Goal: Task Accomplishment & Management: Use online tool/utility

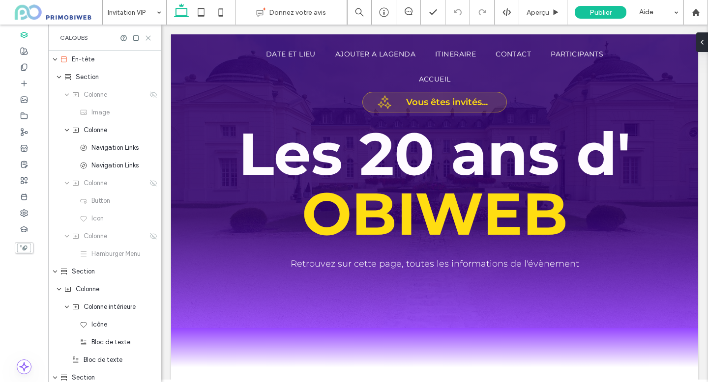
click at [149, 40] on icon at bounding box center [148, 37] width 7 height 7
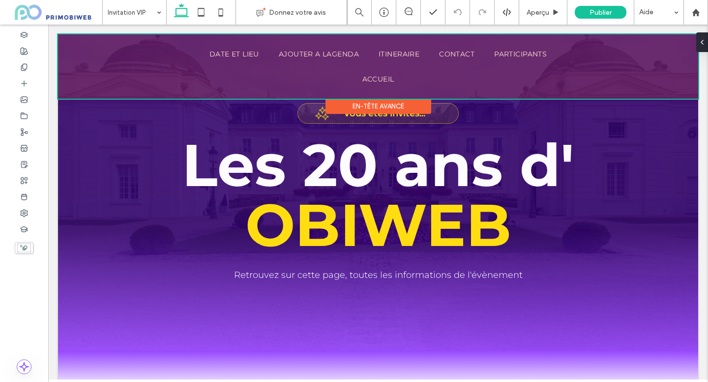
click at [166, 50] on div at bounding box center [378, 66] width 640 height 64
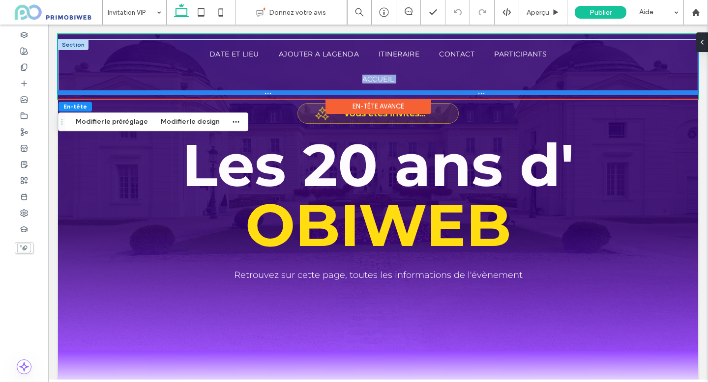
drag, startPoint x: 125, startPoint y: 65, endPoint x: 128, endPoint y: 92, distance: 26.7
click at [128, 92] on div "Date et lieu Ajouter a lagenda itineraire contact Participants Accueil RÉSERVER…" at bounding box center [378, 66] width 640 height 55
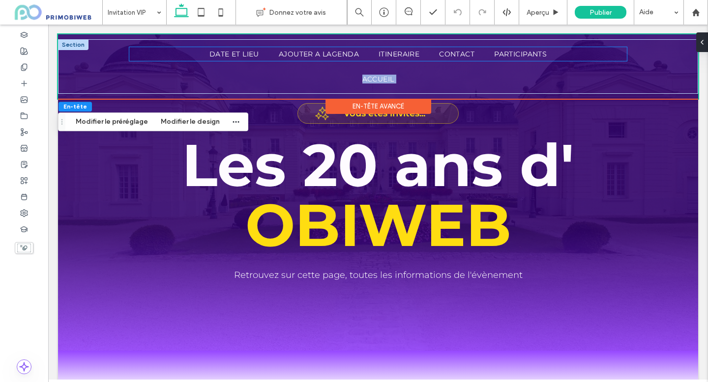
click at [130, 56] on ul "Date et lieu Ajouter a lagenda itineraire contact Participants" at bounding box center [377, 54] width 497 height 14
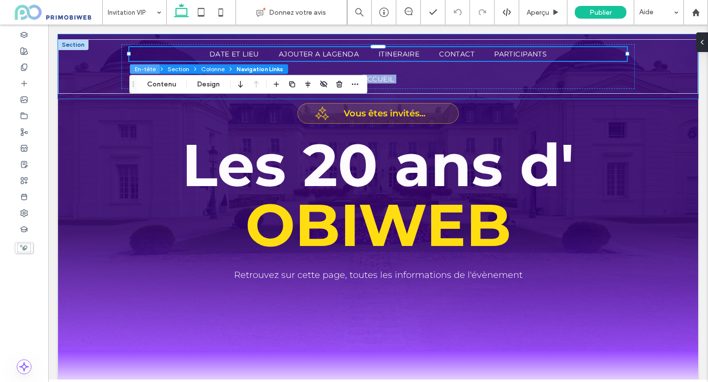
click at [130, 69] on button "En-tête" at bounding box center [145, 69] width 30 height 10
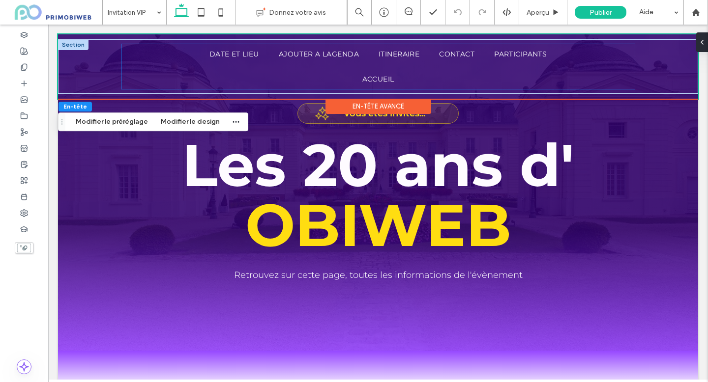
click at [129, 69] on div "Date et lieu Ajouter a lagenda itineraire contact Participants Accueil" at bounding box center [377, 66] width 513 height 45
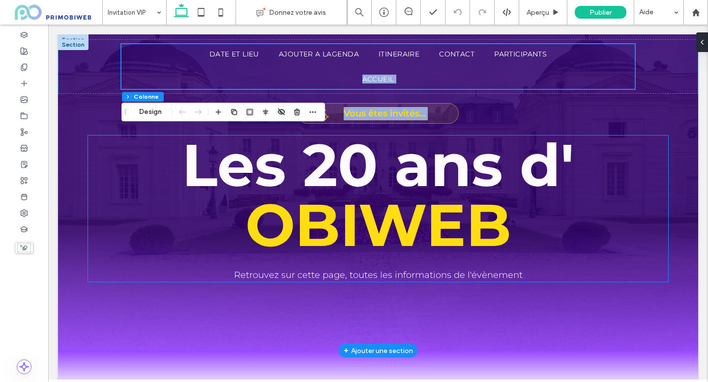
drag, startPoint x: 132, startPoint y: 64, endPoint x: 161, endPoint y: 145, distance: 85.2
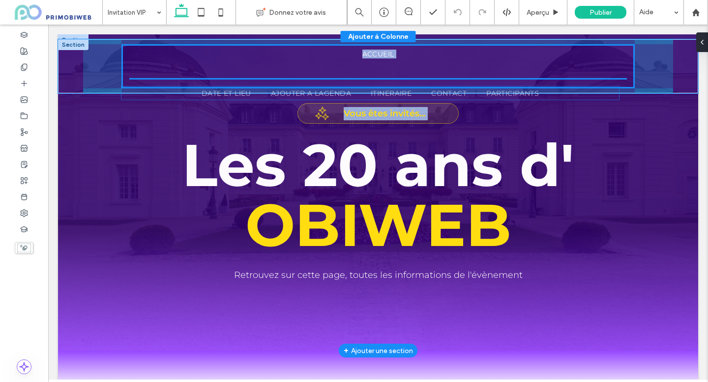
scroll to position [125, 0]
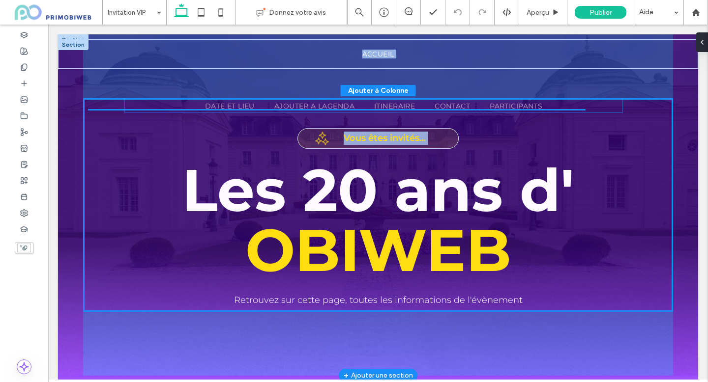
drag, startPoint x: 566, startPoint y: 55, endPoint x: 562, endPoint y: 107, distance: 52.3
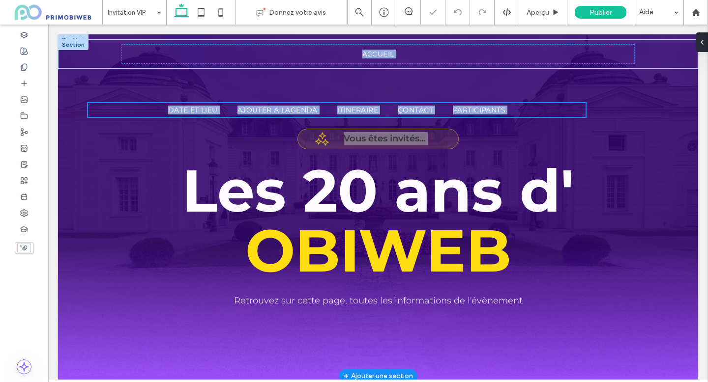
click at [529, 45] on div at bounding box center [354, 191] width 708 height 382
type input "**"
type input "****"
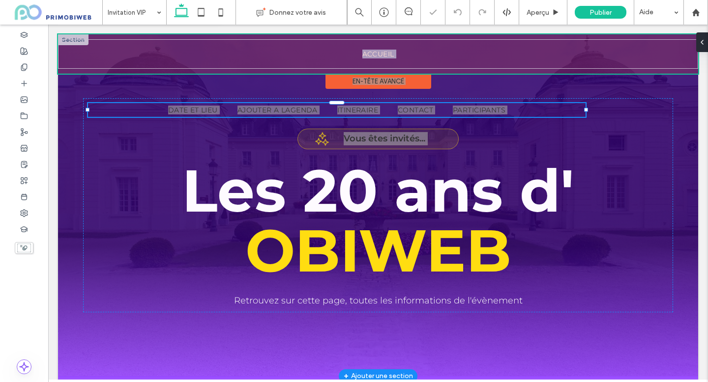
scroll to position [157, 0]
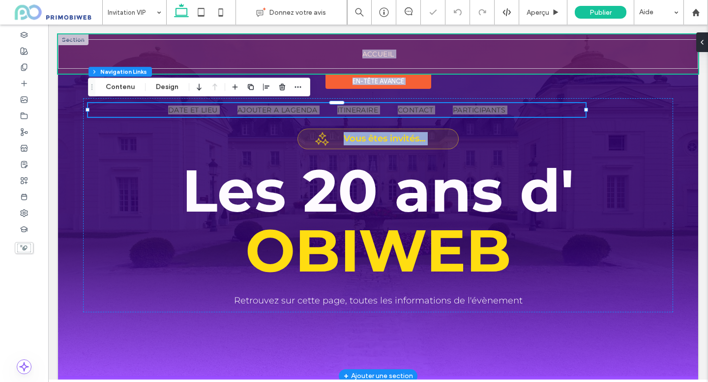
click at [419, 51] on div at bounding box center [378, 53] width 640 height 39
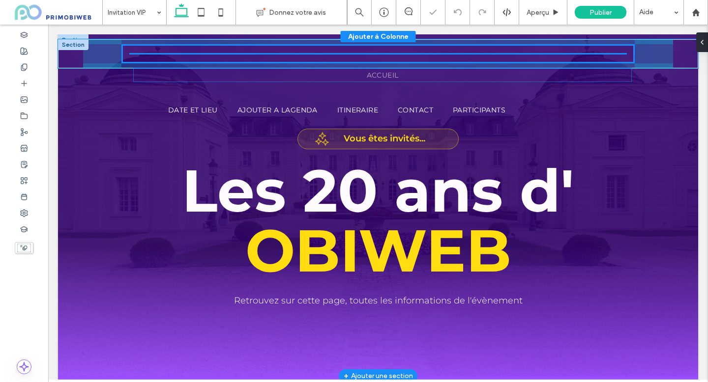
scroll to position [125, 0]
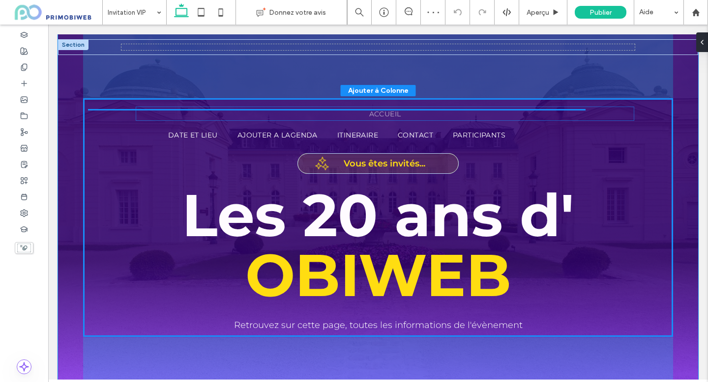
drag, startPoint x: 404, startPoint y: 52, endPoint x: 410, endPoint y: 112, distance: 60.8
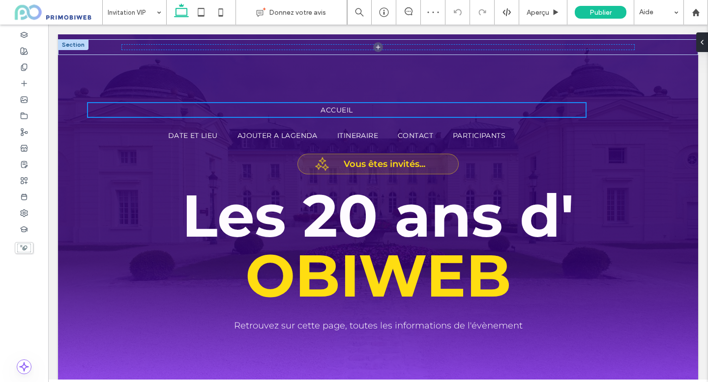
type input "**"
type input "****"
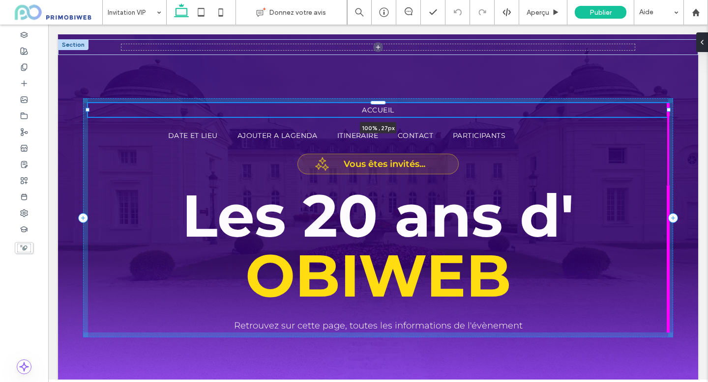
drag, startPoint x: 587, startPoint y: 110, endPoint x: 667, endPoint y: 108, distance: 80.6
click at [667, 108] on div at bounding box center [668, 110] width 4 height 4
type input "***"
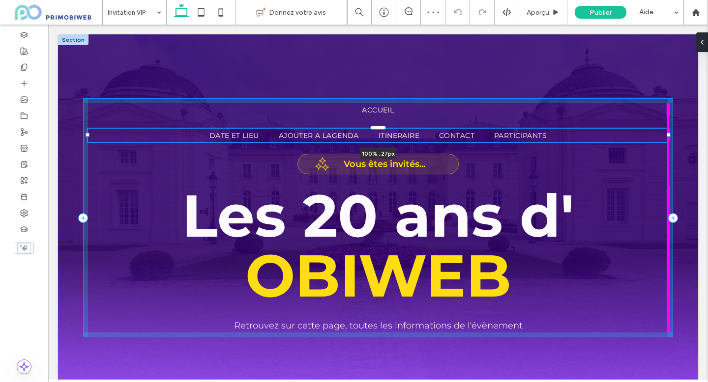
drag, startPoint x: 587, startPoint y: 136, endPoint x: 669, endPoint y: 134, distance: 82.1
click at [669, 134] on div at bounding box center [668, 135] width 4 height 4
type input "***"
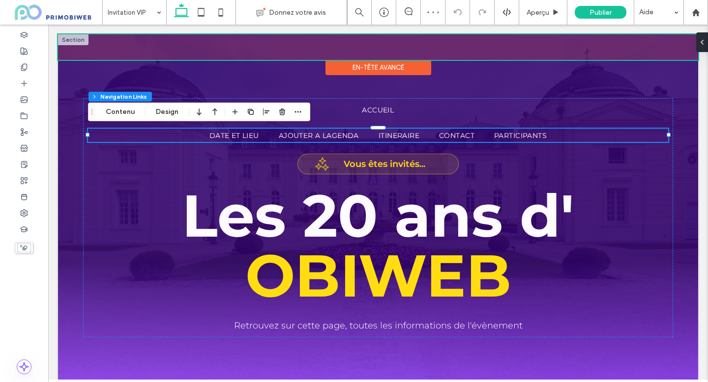
click at [296, 43] on div at bounding box center [378, 47] width 640 height 26
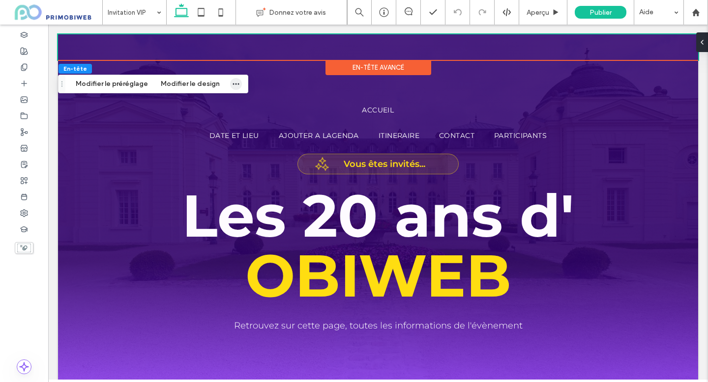
click at [232, 81] on icon "button" at bounding box center [236, 84] width 8 height 8
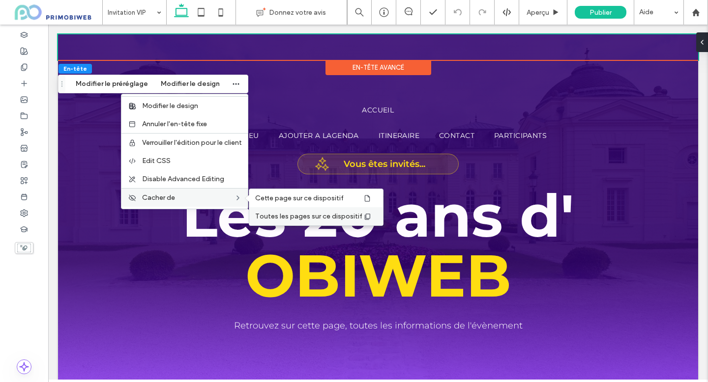
click at [290, 216] on span "Toutes les pages sur ce dispositif" at bounding box center [308, 216] width 107 height 8
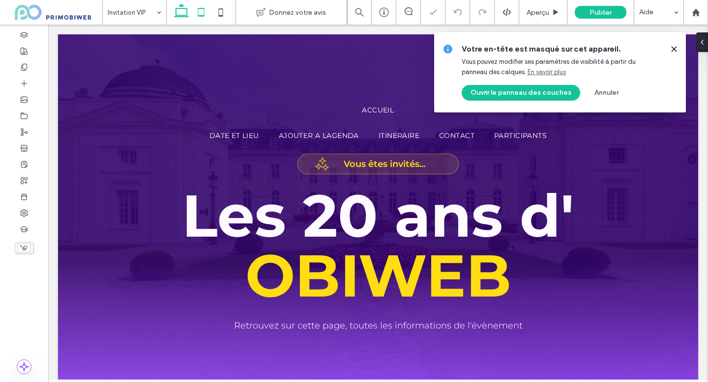
click at [201, 11] on icon at bounding box center [201, 12] width 20 height 20
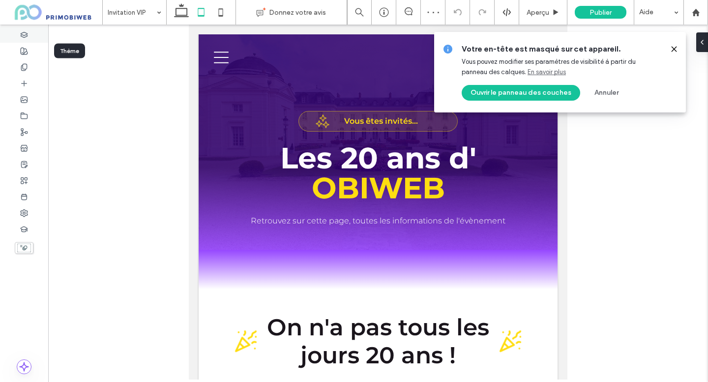
click at [29, 32] on div at bounding box center [24, 35] width 48 height 16
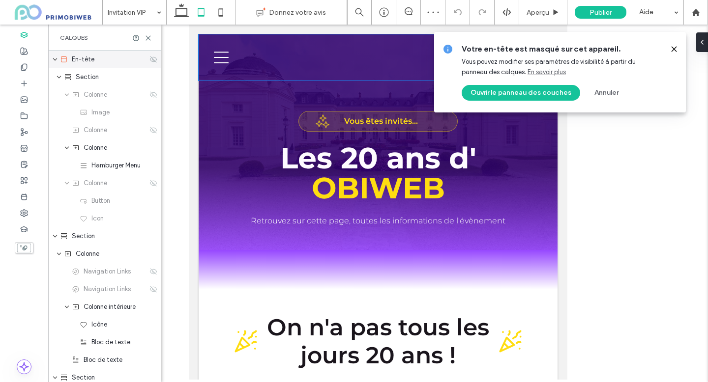
click at [153, 58] on icon at bounding box center [153, 60] width 8 height 8
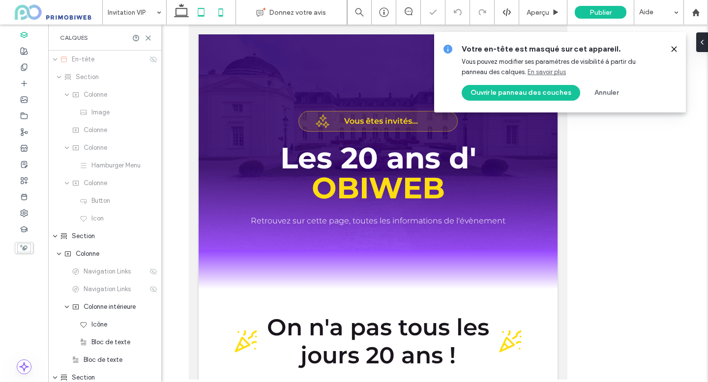
click at [223, 13] on use at bounding box center [220, 12] width 4 height 8
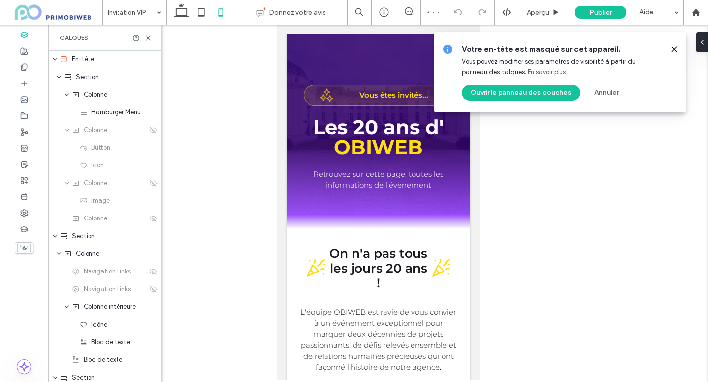
click at [676, 51] on use at bounding box center [673, 49] width 4 height 4
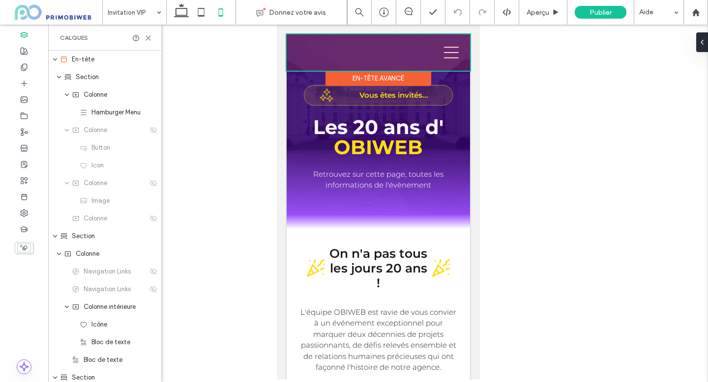
click at [453, 51] on div at bounding box center [377, 52] width 183 height 36
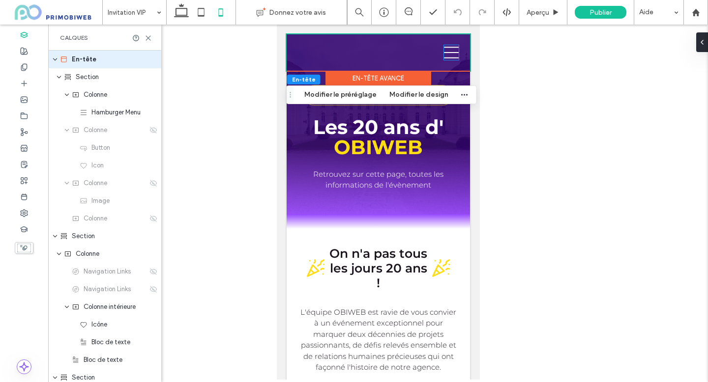
click at [453, 51] on icon at bounding box center [450, 52] width 15 height 15
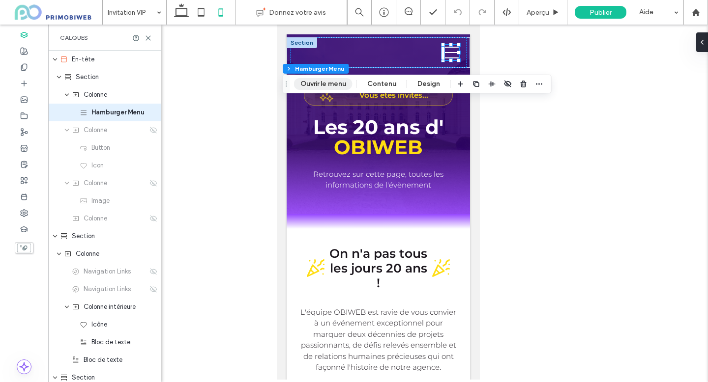
click at [325, 83] on button "Ouvrir le menu" at bounding box center [323, 84] width 58 height 12
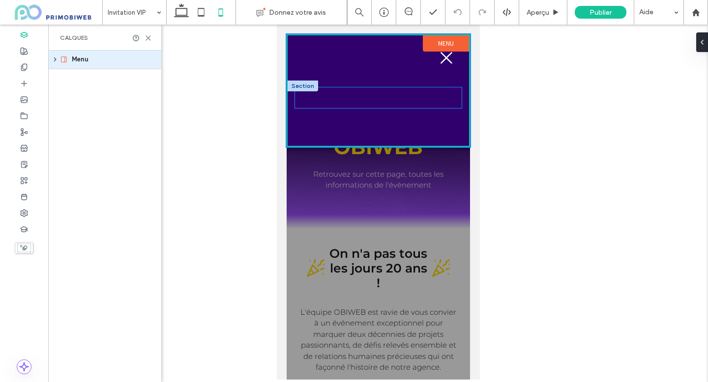
click at [403, 93] on div at bounding box center [377, 97] width 167 height 21
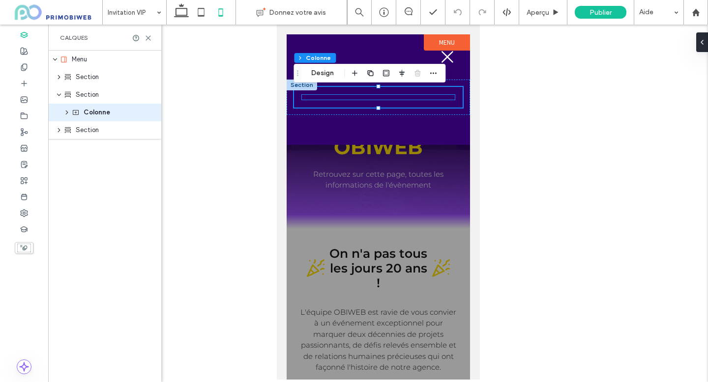
click at [437, 98] on div at bounding box center [377, 97] width 153 height 5
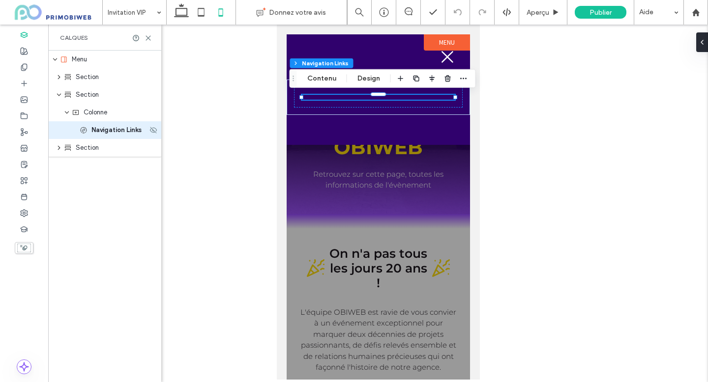
click at [138, 130] on span "Navigation Links" at bounding box center [116, 130] width 50 height 10
click at [153, 132] on icon at bounding box center [153, 130] width 8 height 8
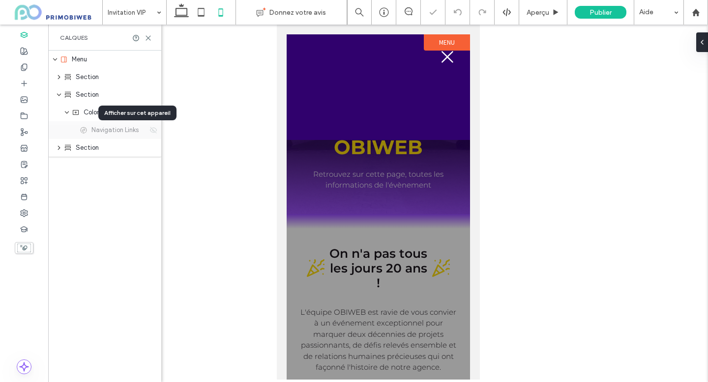
click at [153, 132] on icon at bounding box center [153, 130] width 8 height 8
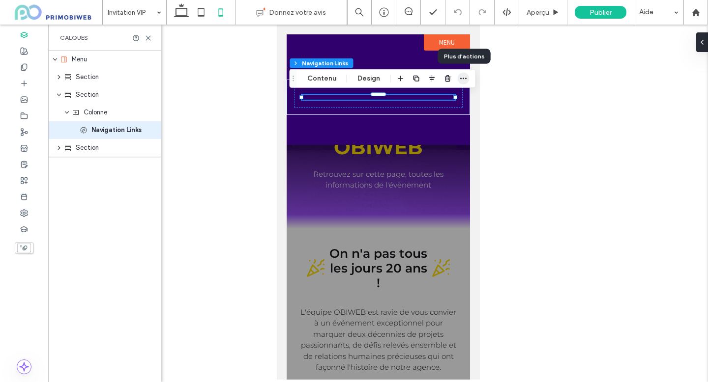
click at [461, 82] on span "button" at bounding box center [464, 79] width 12 height 12
click at [147, 37] on use at bounding box center [148, 38] width 4 height 4
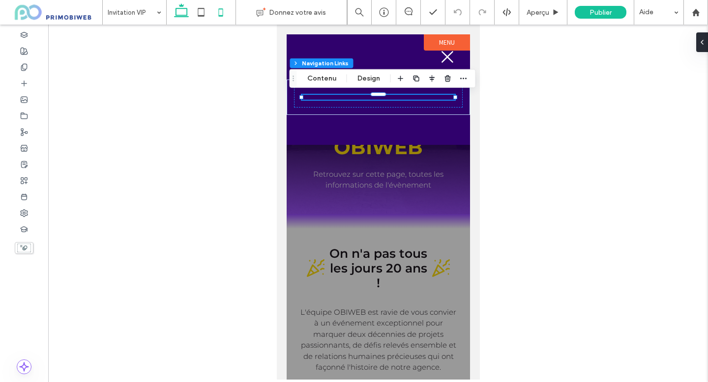
click at [178, 20] on icon at bounding box center [182, 12] width 20 height 20
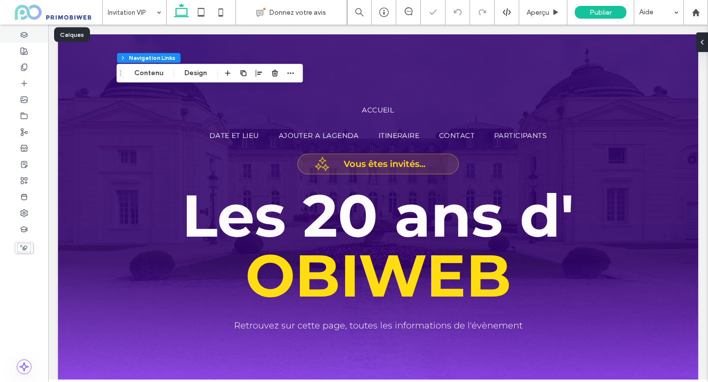
click at [27, 35] on use at bounding box center [24, 34] width 6 height 5
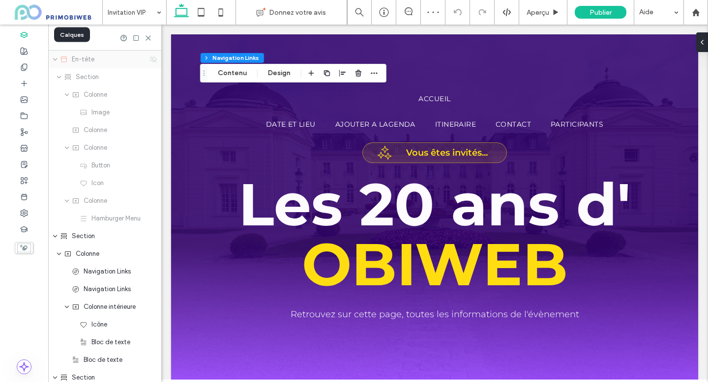
click at [153, 57] on icon at bounding box center [153, 60] width 8 height 8
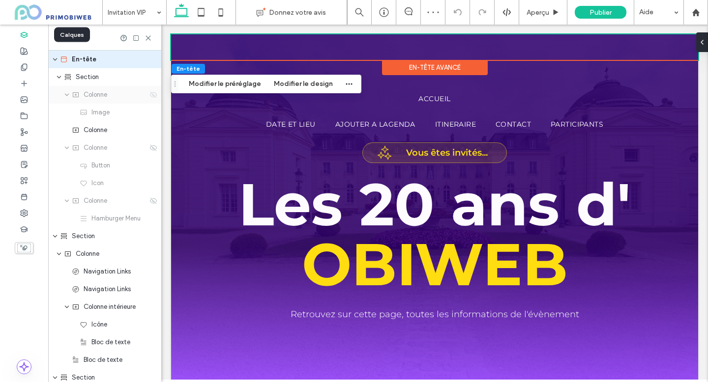
click at [153, 95] on use at bounding box center [153, 94] width 7 height 6
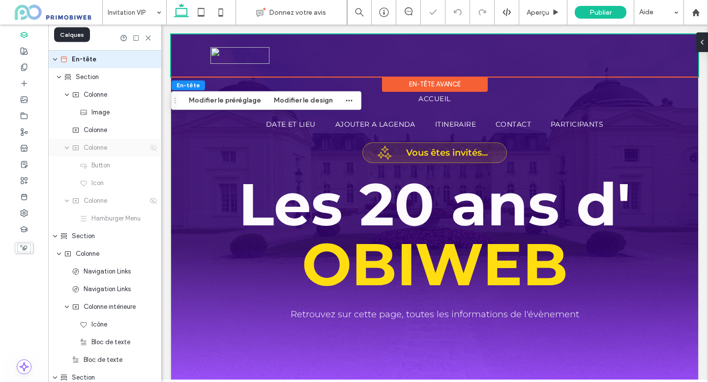
click at [154, 146] on icon at bounding box center [153, 148] width 8 height 8
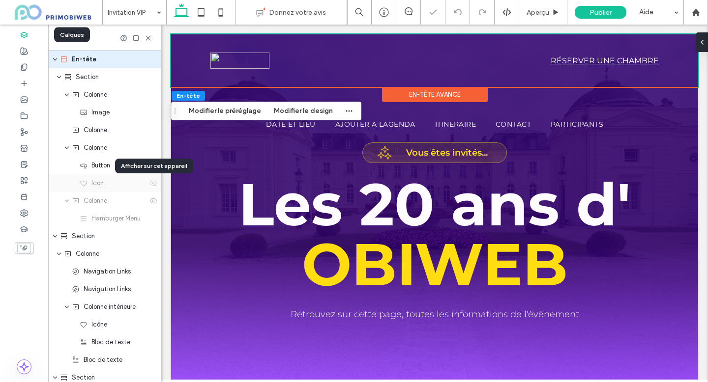
click at [152, 186] on icon at bounding box center [153, 183] width 8 height 8
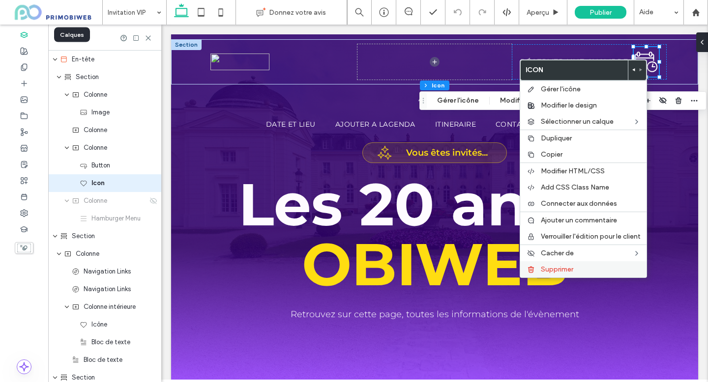
click at [562, 266] on span "Supprimer" at bounding box center [557, 269] width 32 height 8
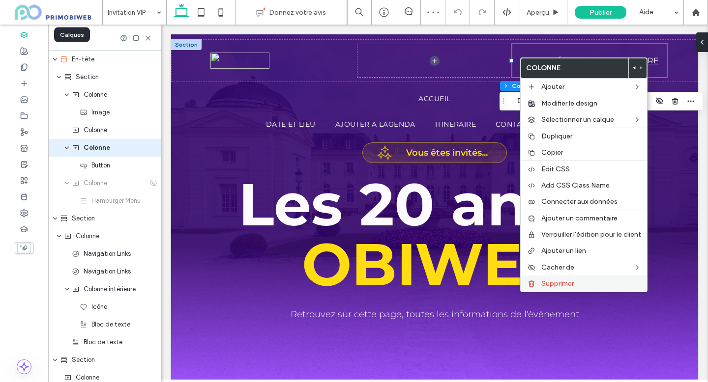
click at [546, 289] on div "Supprimer" at bounding box center [584, 284] width 126 height 16
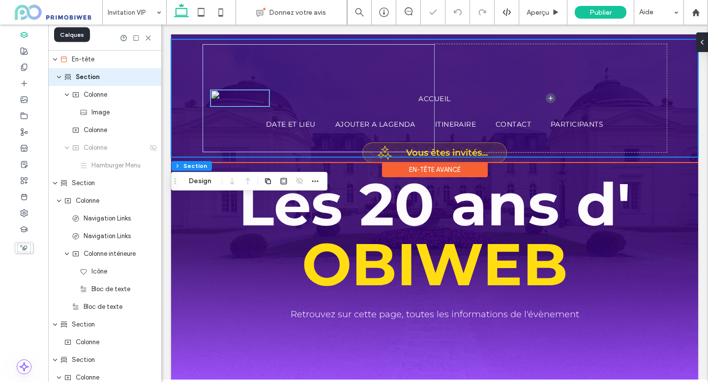
click at [246, 99] on img at bounding box center [239, 98] width 59 height 17
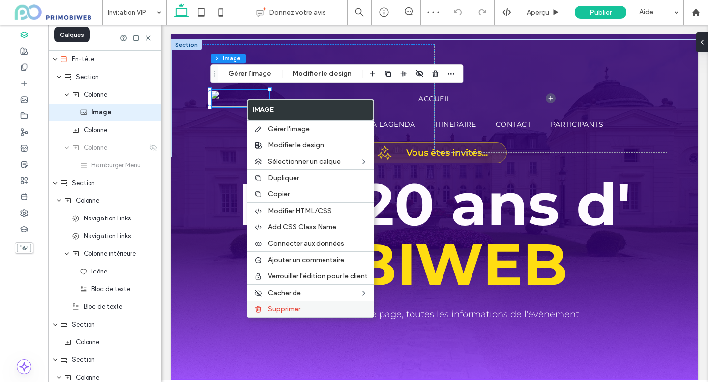
click at [288, 306] on span "Supprimer" at bounding box center [284, 309] width 32 height 8
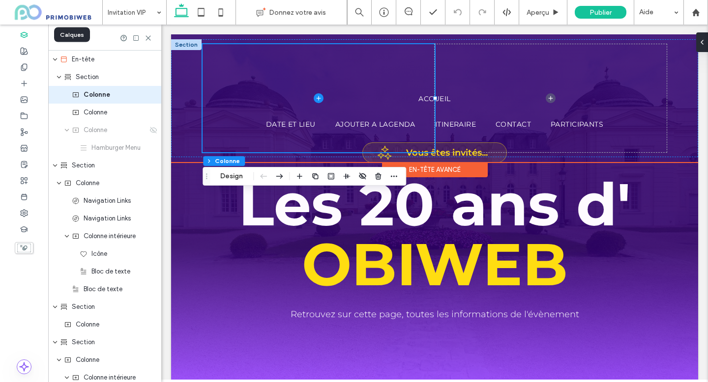
scroll to position [0, 0]
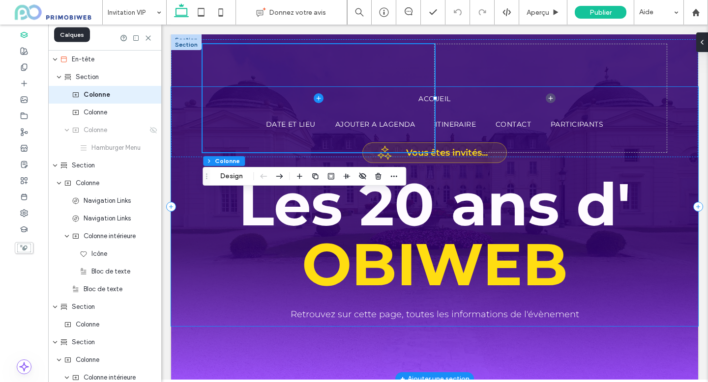
click at [186, 168] on div "Accueil Date et lieu Ajouter a lagenda itineraire contact Participants Vous ête…" at bounding box center [434, 206] width 527 height 239
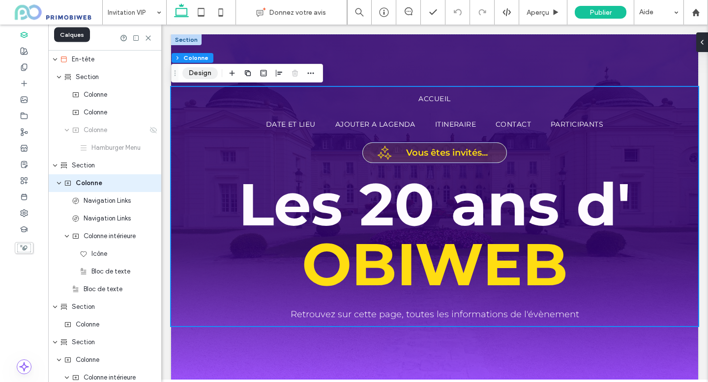
click at [202, 74] on button "Design" at bounding box center [199, 73] width 35 height 12
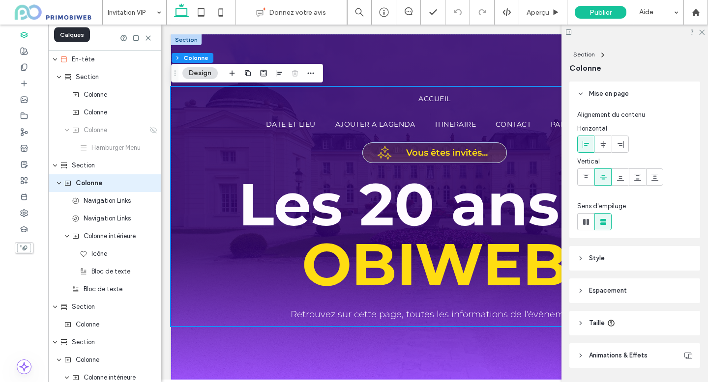
scroll to position [29, 0]
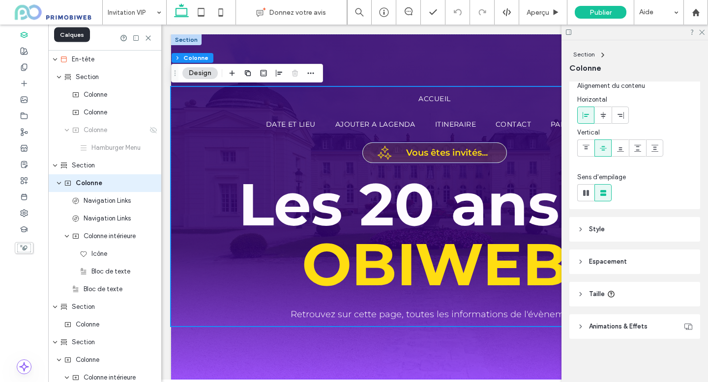
click at [599, 232] on span "Style" at bounding box center [597, 230] width 16 height 10
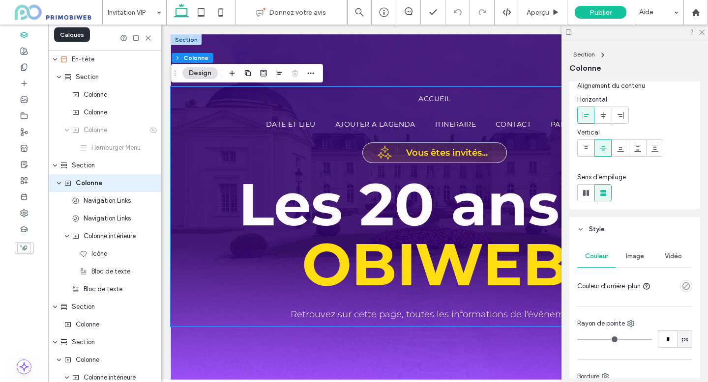
click at [599, 232] on span "Style" at bounding box center [597, 230] width 16 height 10
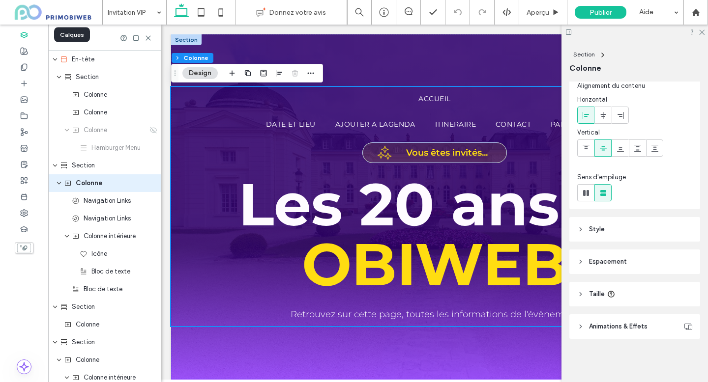
click at [603, 262] on span "Espacement" at bounding box center [608, 262] width 38 height 10
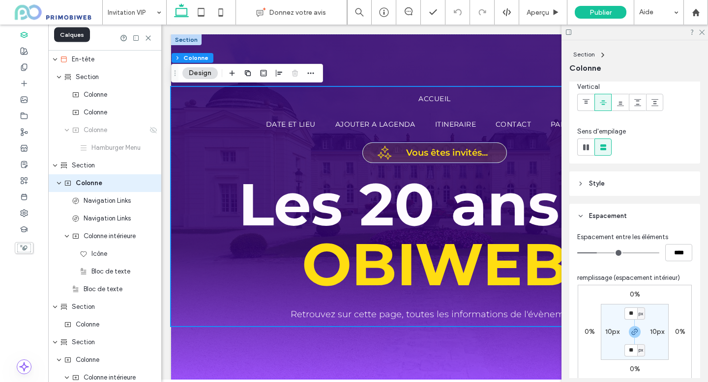
scroll to position [87, 0]
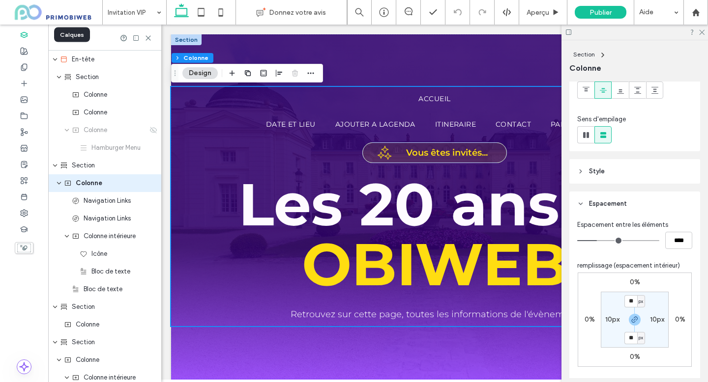
click at [697, 35] on div at bounding box center [634, 32] width 146 height 15
click at [701, 34] on icon at bounding box center [701, 32] width 6 height 6
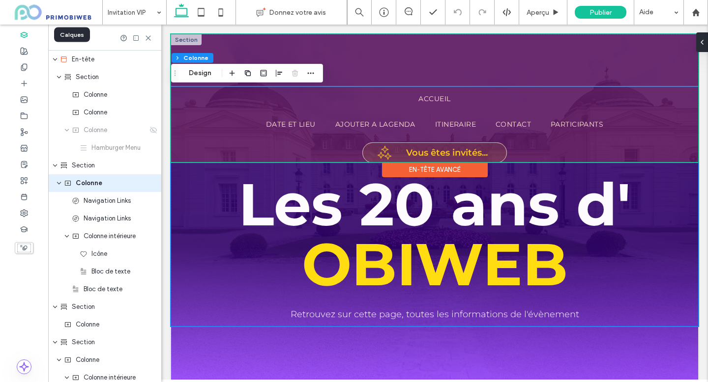
click at [182, 40] on div at bounding box center [434, 98] width 527 height 128
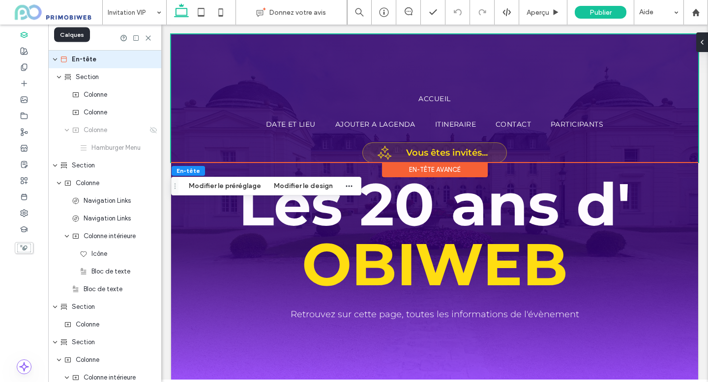
click at [417, 171] on div "En-tête avancé" at bounding box center [435, 169] width 106 height 15
click at [295, 187] on button "Modifier le design" at bounding box center [303, 186] width 72 height 12
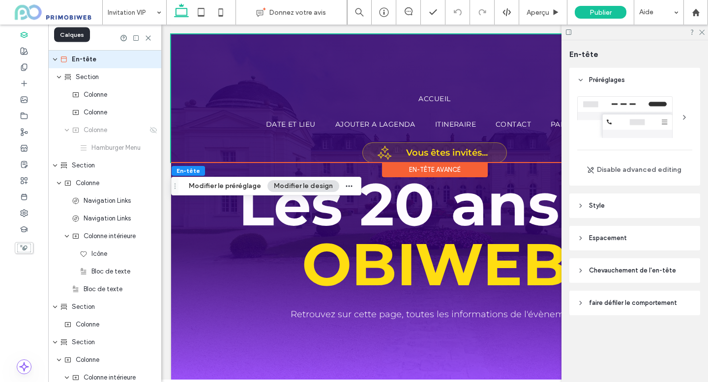
click at [613, 273] on span "Chevauchement de l'en-tête" at bounding box center [632, 271] width 87 height 10
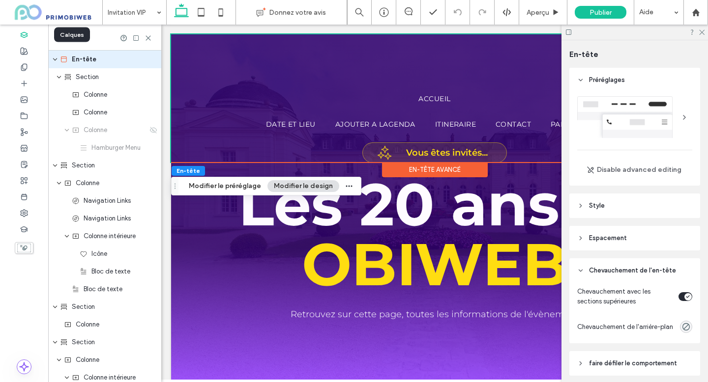
click at [681, 295] on div "toggle" at bounding box center [685, 296] width 14 height 9
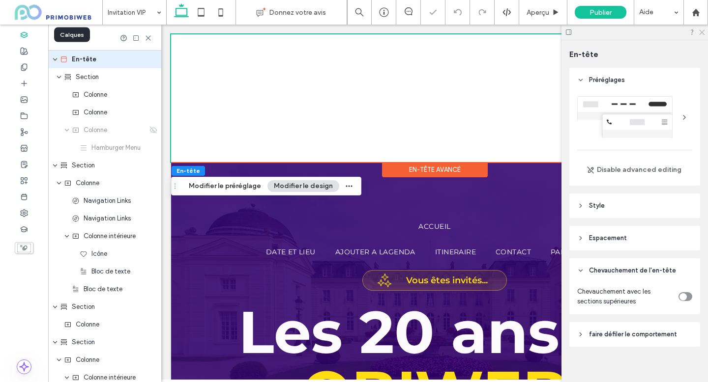
click at [700, 34] on use at bounding box center [701, 32] width 5 height 5
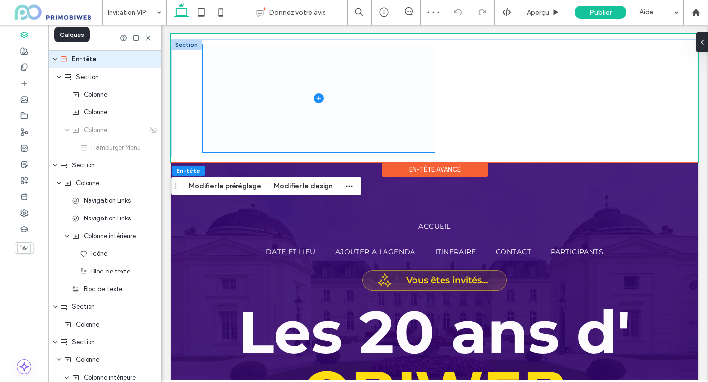
click at [388, 69] on span at bounding box center [319, 98] width 232 height 108
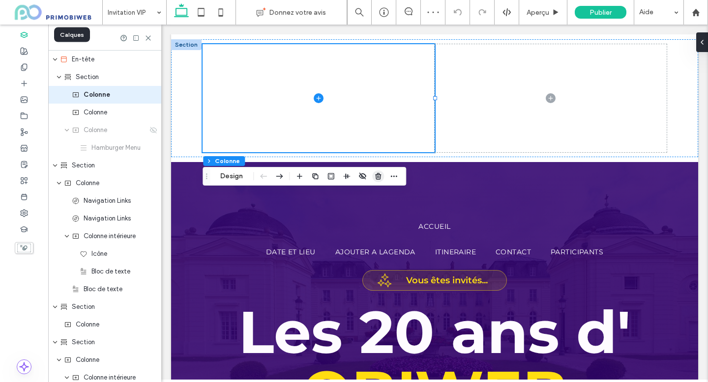
click at [376, 174] on icon "button" at bounding box center [378, 177] width 8 height 8
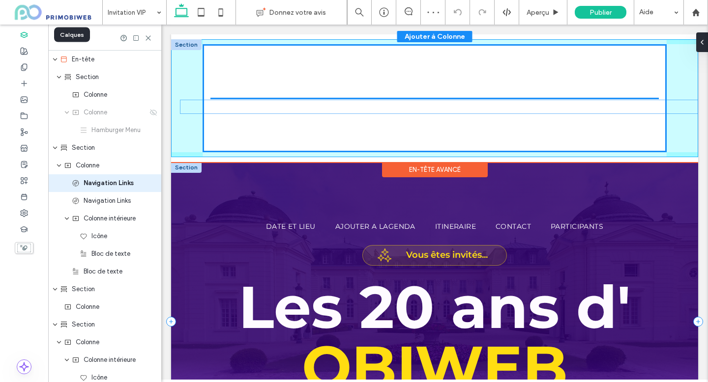
drag, startPoint x: 406, startPoint y: 226, endPoint x: 410, endPoint y: 107, distance: 119.5
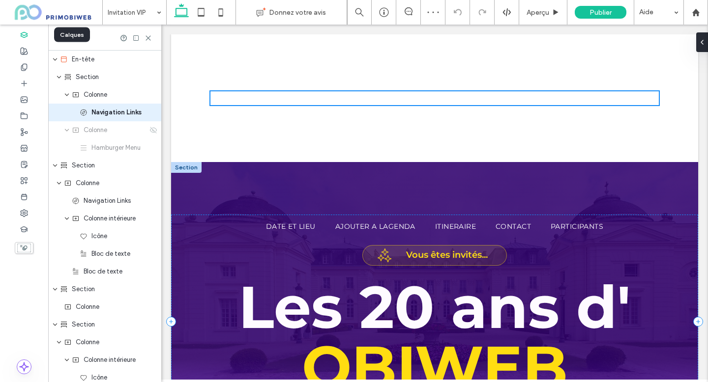
scroll to position [125, 0]
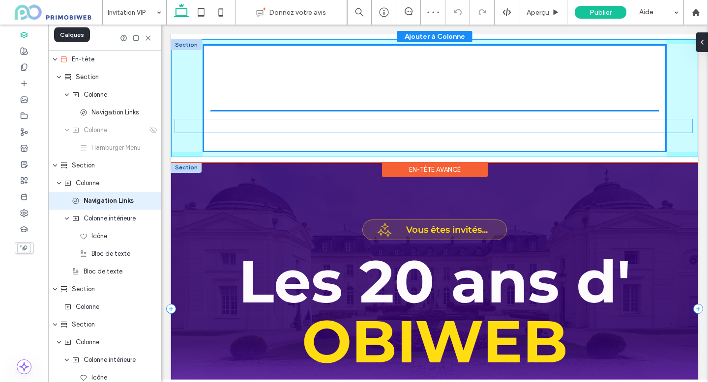
drag, startPoint x: 398, startPoint y: 225, endPoint x: 397, endPoint y: 124, distance: 100.3
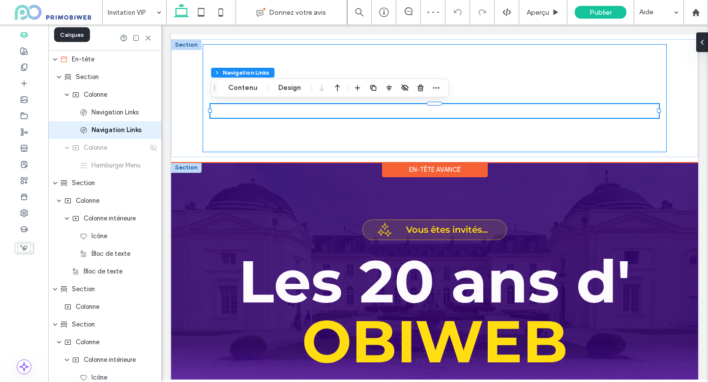
click at [266, 59] on div "Accueil Date et lieu Ajouter a lagenda itineraire contact Participants" at bounding box center [434, 98] width 463 height 108
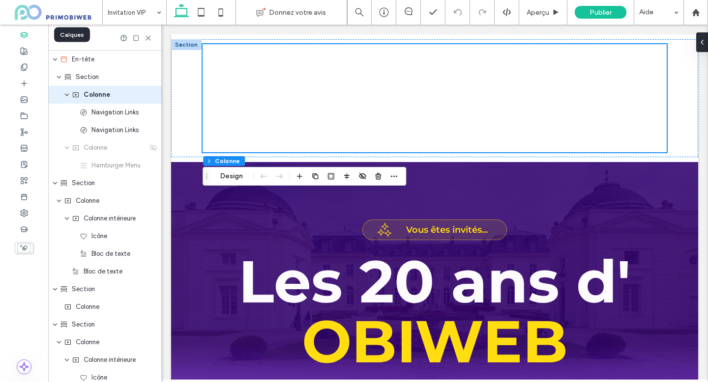
drag, startPoint x: 236, startPoint y: 176, endPoint x: 269, endPoint y: 174, distance: 33.0
click at [236, 176] on button "Design" at bounding box center [231, 177] width 35 height 12
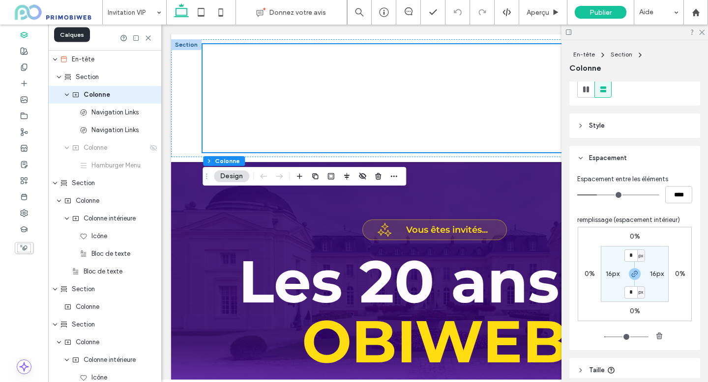
scroll to position [176, 0]
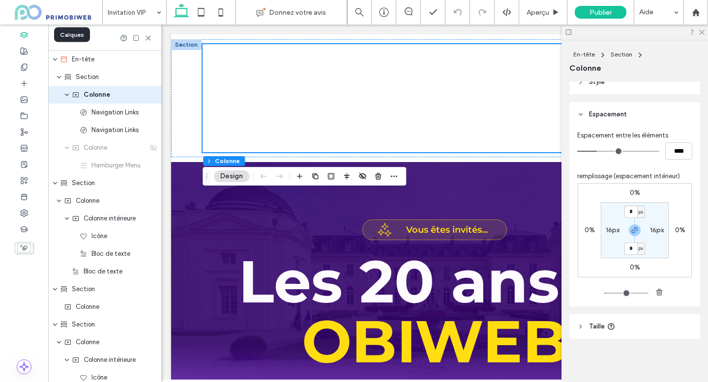
click at [602, 324] on span "Taille" at bounding box center [597, 327] width 16 height 10
click at [675, 348] on input "****" at bounding box center [678, 351] width 27 height 17
click at [701, 35] on div at bounding box center [634, 32] width 146 height 15
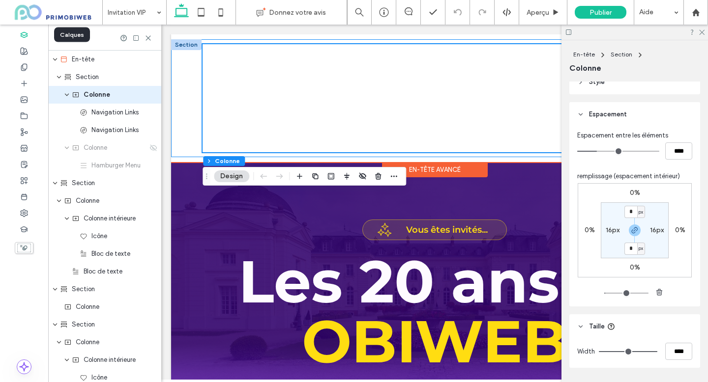
click at [193, 53] on div "Accueil Date et lieu Ajouter a lagenda itineraire contact Participants" at bounding box center [434, 98] width 527 height 118
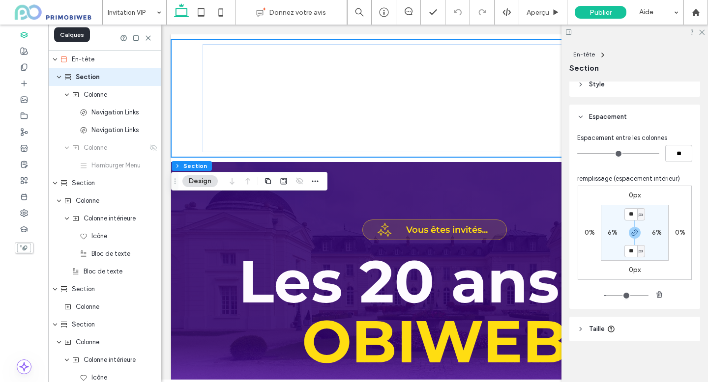
scroll to position [100, 0]
drag, startPoint x: 593, startPoint y: 327, endPoint x: 606, endPoint y: 327, distance: 12.8
click at [593, 327] on span "Taille" at bounding box center [597, 327] width 16 height 10
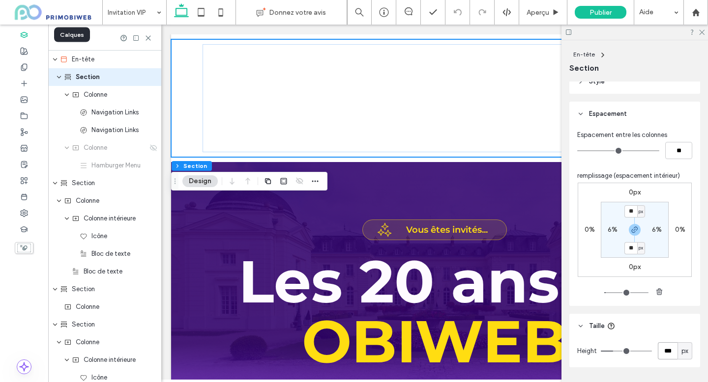
click at [674, 350] on input "***" at bounding box center [668, 351] width 20 height 17
type input "*"
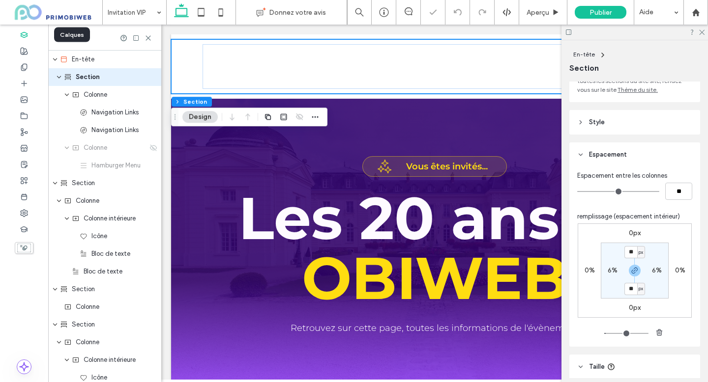
scroll to position [0, 0]
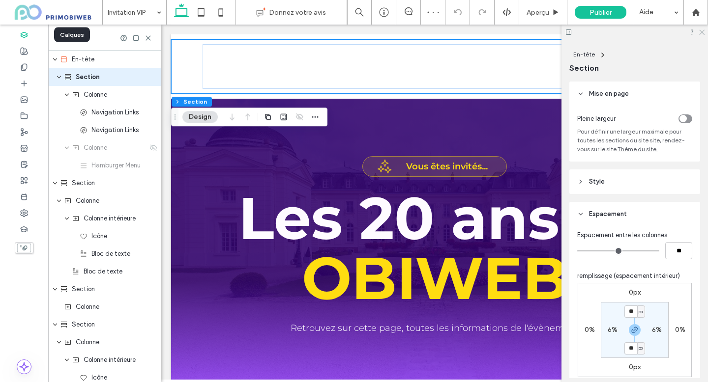
click at [702, 33] on icon at bounding box center [701, 32] width 6 height 6
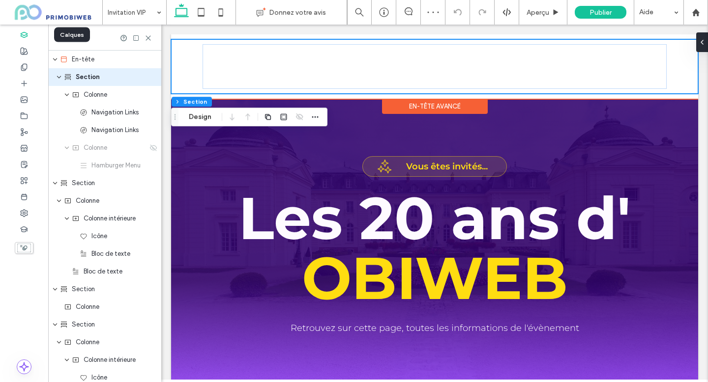
click at [440, 106] on div "En-tête avancé" at bounding box center [435, 106] width 106 height 15
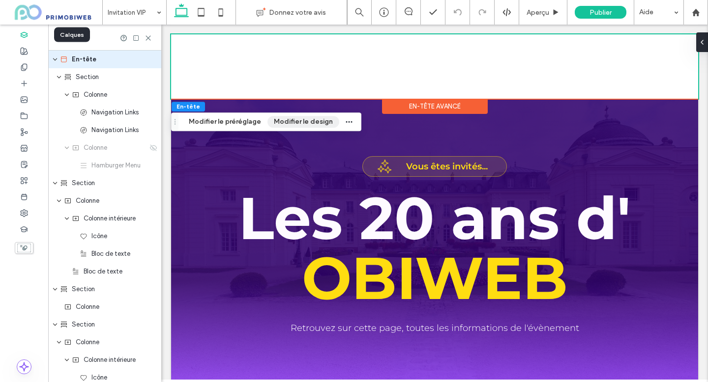
click at [313, 121] on button "Modifier le design" at bounding box center [303, 122] width 72 height 12
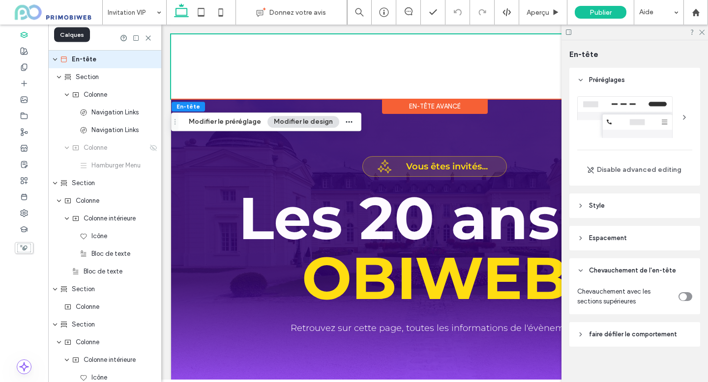
scroll to position [8, 0]
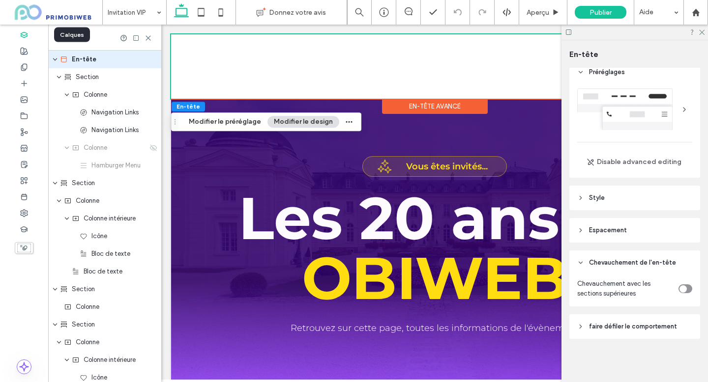
click at [683, 289] on icon "toggle" at bounding box center [682, 289] width 3 height 2
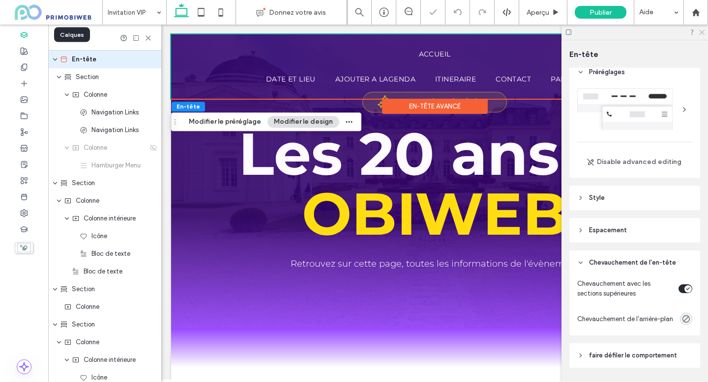
click at [699, 31] on icon at bounding box center [701, 32] width 6 height 6
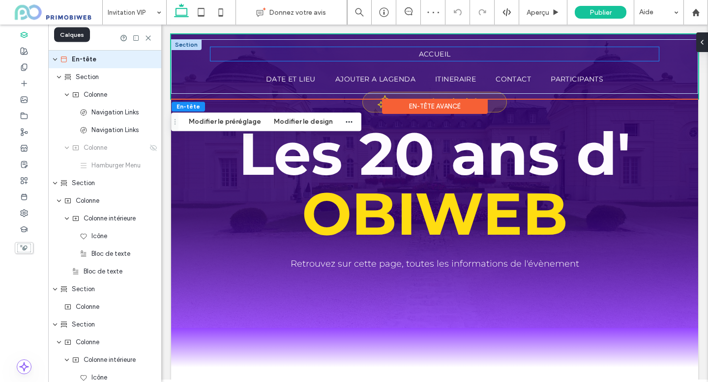
click at [462, 58] on ul "Accueil" at bounding box center [434, 54] width 448 height 14
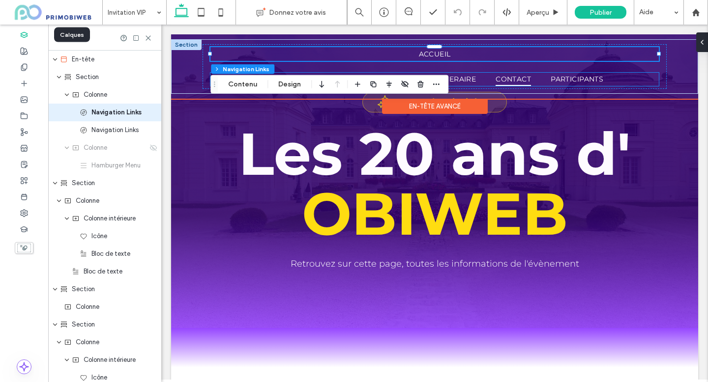
click at [526, 80] on span "contact" at bounding box center [512, 80] width 35 height 14
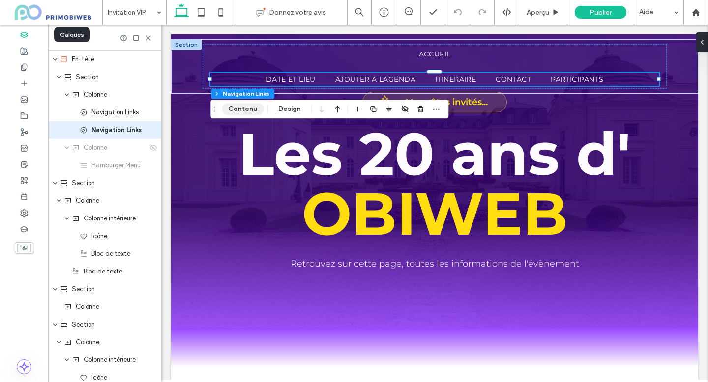
click at [253, 115] on button "Contenu" at bounding box center [243, 109] width 42 height 12
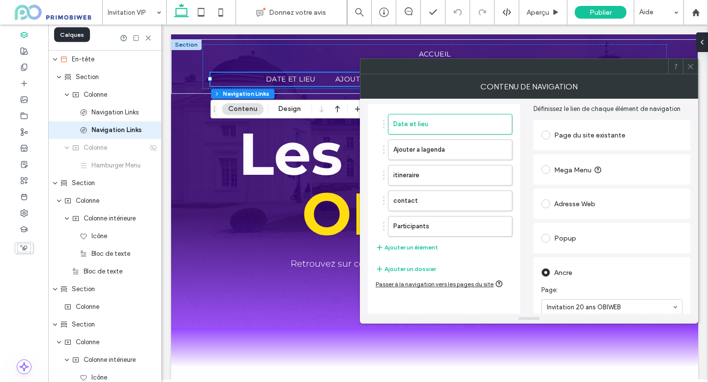
scroll to position [0, 0]
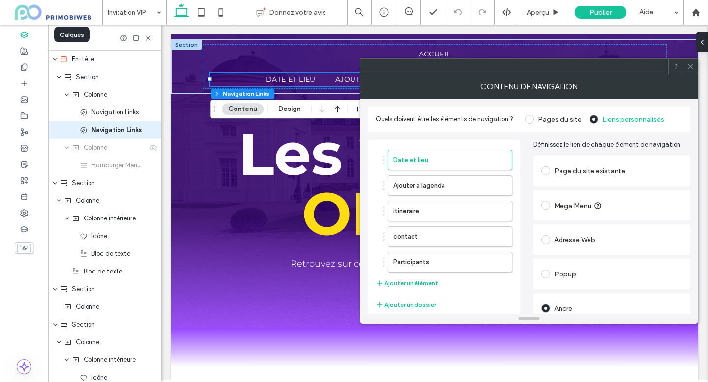
click at [570, 237] on div "Adresse Web" at bounding box center [611, 240] width 141 height 16
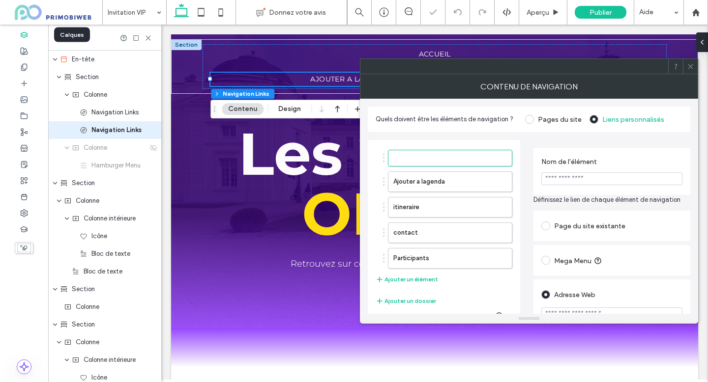
click at [572, 177] on input "Nom de l'élément" at bounding box center [611, 179] width 141 height 13
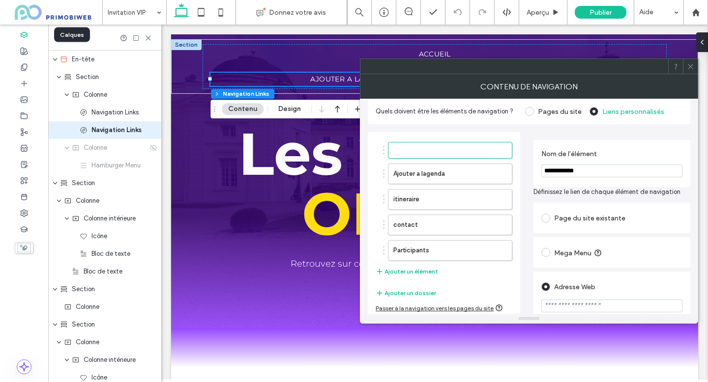
scroll to position [39, 0]
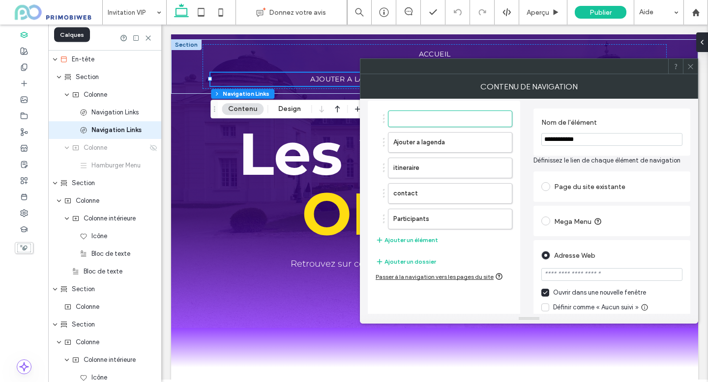
type input "**********"
click at [578, 277] on input "url" at bounding box center [611, 274] width 141 height 13
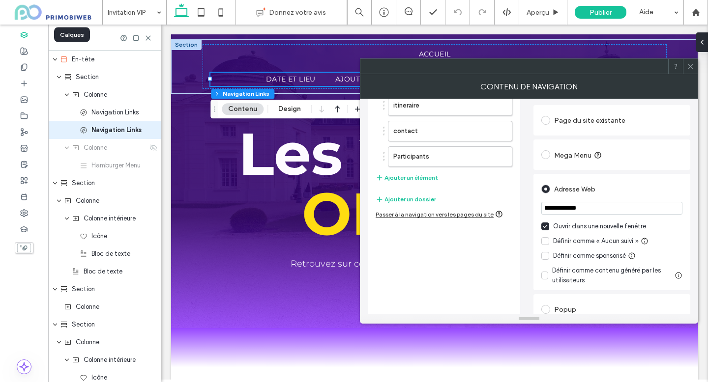
scroll to position [120, 0]
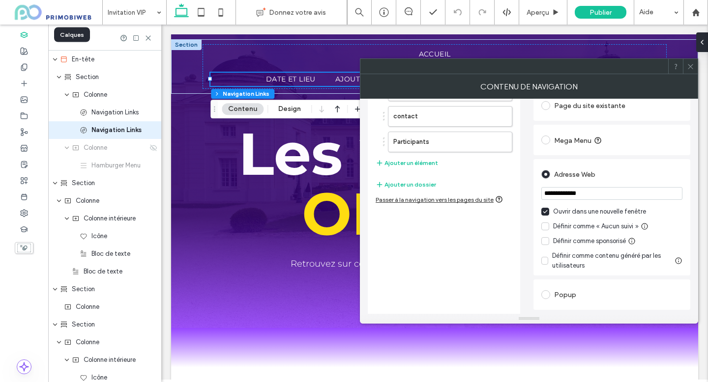
type input "**********"
click at [546, 211] on div "**********" at bounding box center [611, 226] width 141 height 88
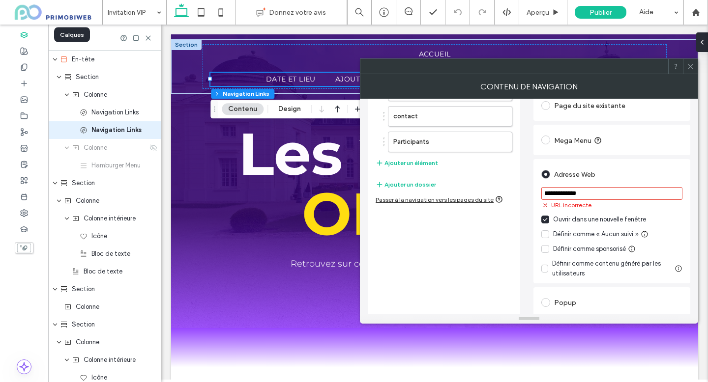
click at [544, 221] on icon at bounding box center [545, 220] width 4 height 2
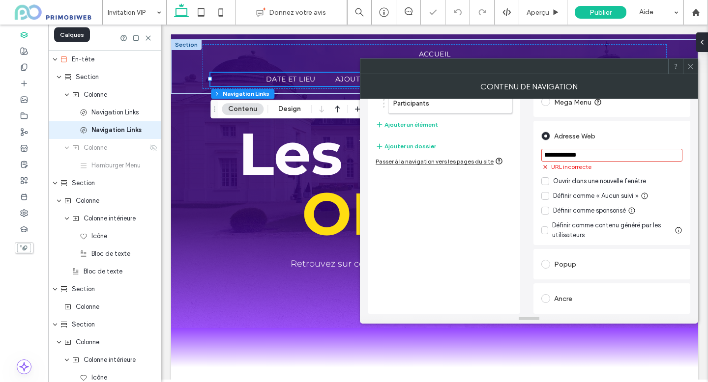
scroll to position [161, 0]
click at [688, 67] on icon at bounding box center [690, 66] width 7 height 7
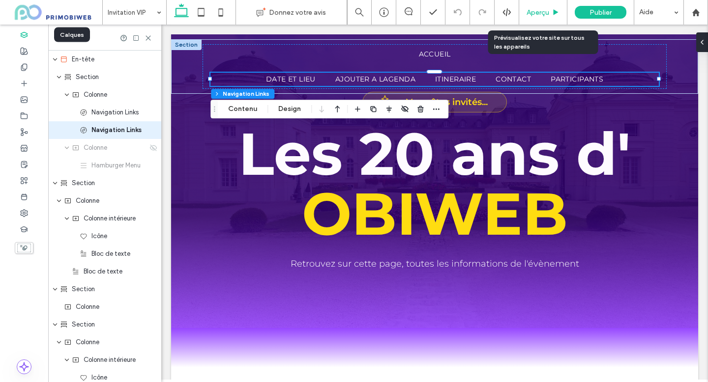
click at [551, 18] on div "Aperçu" at bounding box center [543, 12] width 48 height 25
click at [545, 12] on span "Aperçu" at bounding box center [537, 12] width 23 height 8
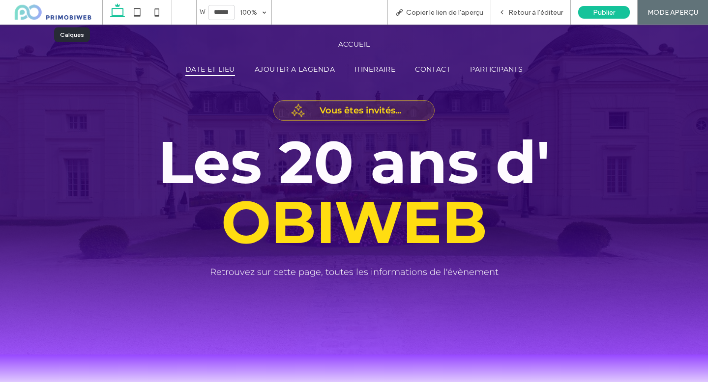
click at [217, 69] on span "Date et lieu" at bounding box center [210, 70] width 50 height 14
click at [279, 67] on span "Ajouter a lagenda" at bounding box center [295, 70] width 80 height 14
click at [530, 13] on span "Retour à l'éditeur" at bounding box center [535, 12] width 55 height 8
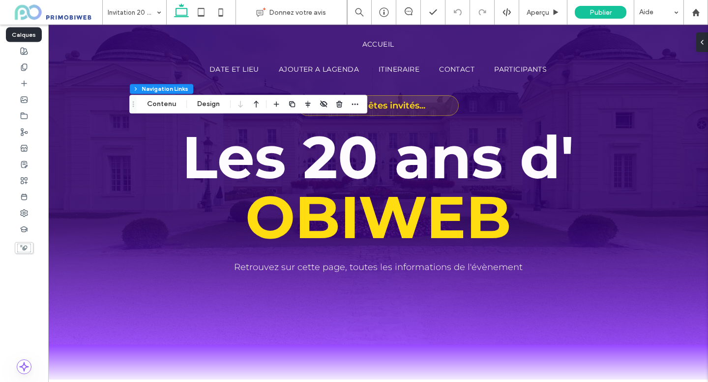
click at [181, 107] on div "En-tête Section Colonne Navigation Links Contenu Design" at bounding box center [248, 104] width 238 height 19
click at [162, 107] on button "Contenu" at bounding box center [162, 104] width 42 height 12
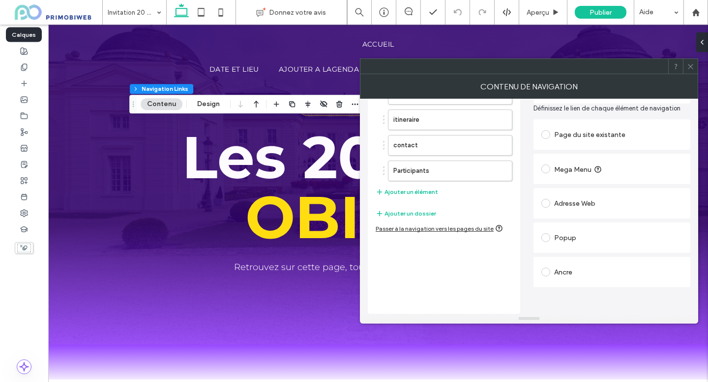
scroll to position [42, 0]
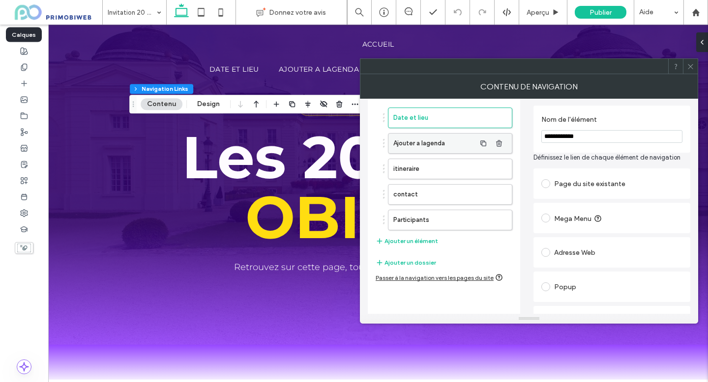
click at [465, 145] on label "Ajouter a lagenda" at bounding box center [434, 144] width 82 height 20
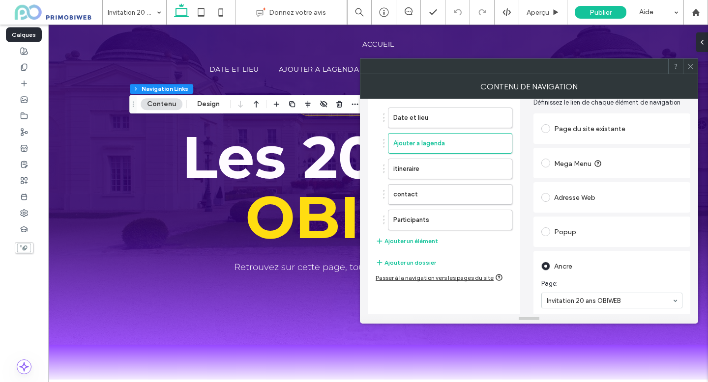
click at [687, 67] on icon at bounding box center [690, 66] width 7 height 7
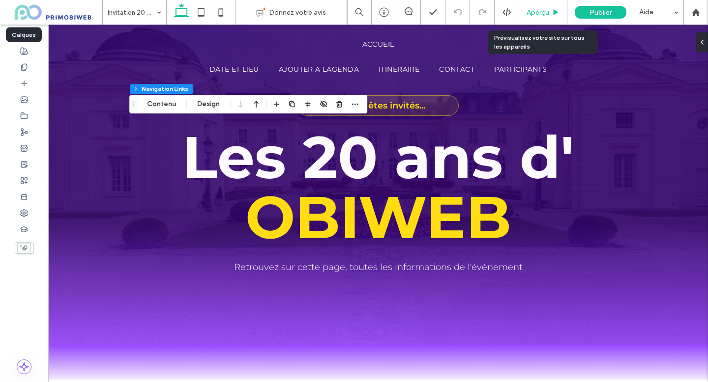
click at [548, 12] on span "Aperçu" at bounding box center [537, 12] width 23 height 8
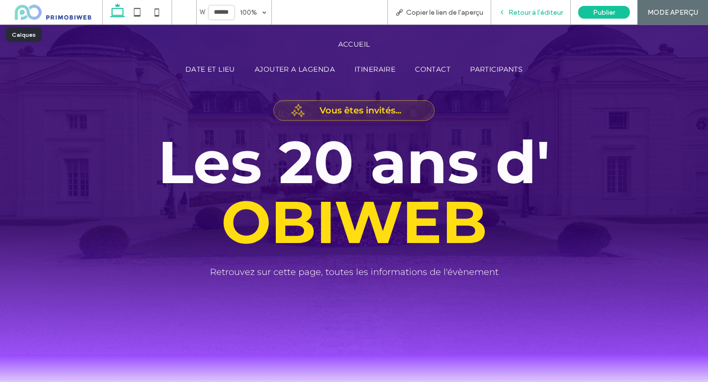
click at [541, 16] on span "Retour à l'éditeur" at bounding box center [535, 12] width 55 height 8
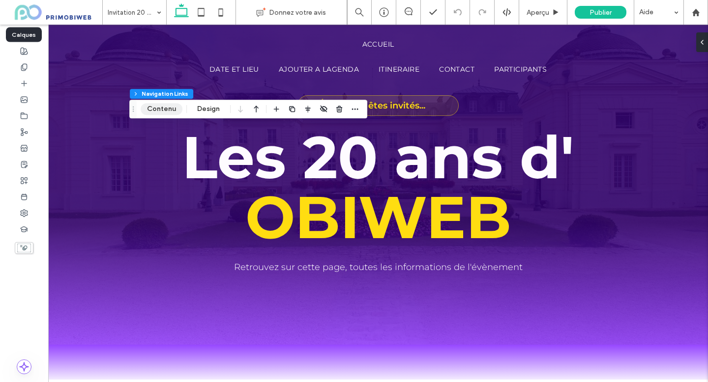
click at [172, 112] on button "Contenu" at bounding box center [162, 109] width 42 height 12
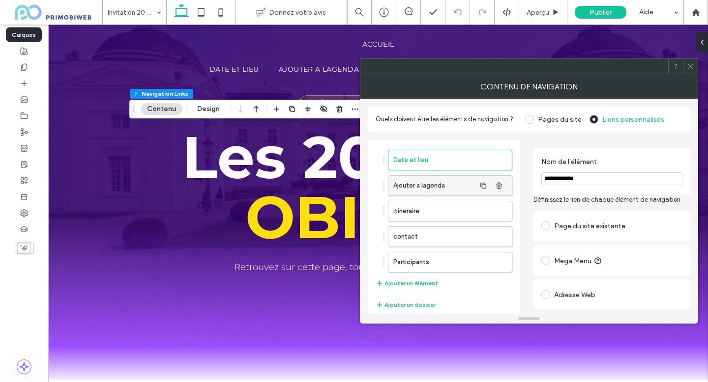
scroll to position [9, 0]
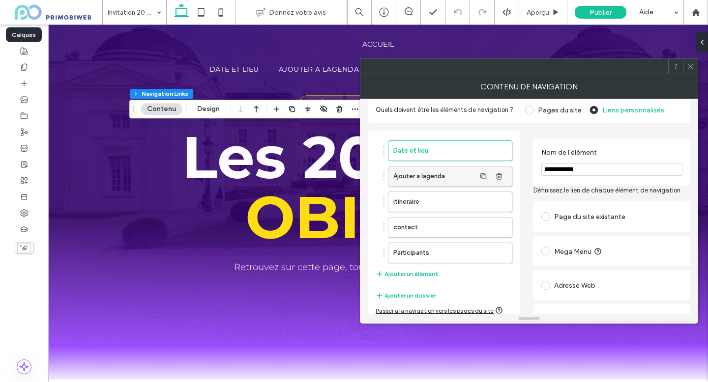
click at [453, 179] on label "Ajouter a lagenda" at bounding box center [434, 177] width 82 height 20
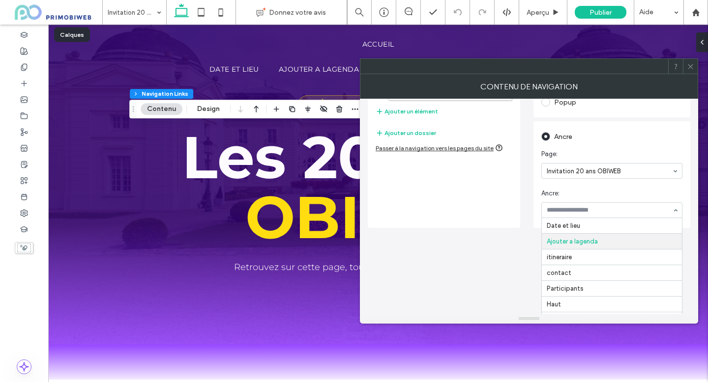
scroll to position [16, 0]
click at [571, 213] on input at bounding box center [609, 210] width 125 height 7
click at [526, 205] on div "Date et lieu Ajouter a lagenda itineraire contact Participants Ajouter un éléme…" at bounding box center [529, 94] width 322 height 268
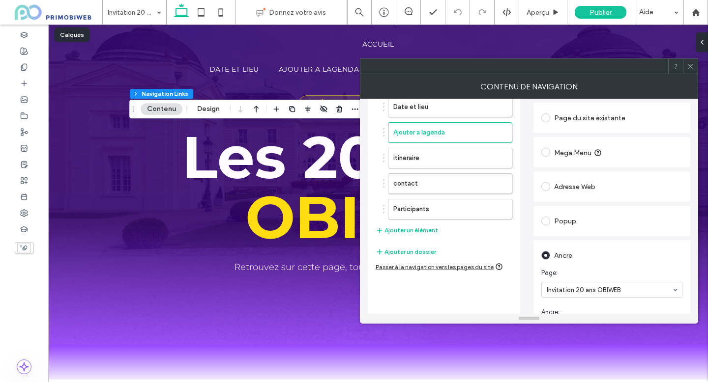
scroll to position [46, 0]
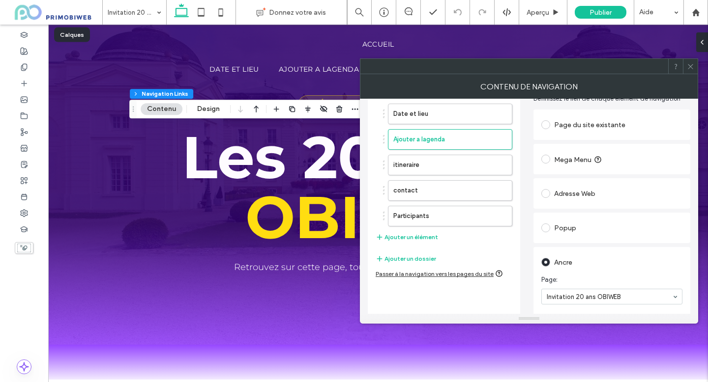
click at [569, 196] on div "Adresse Web" at bounding box center [611, 194] width 141 height 16
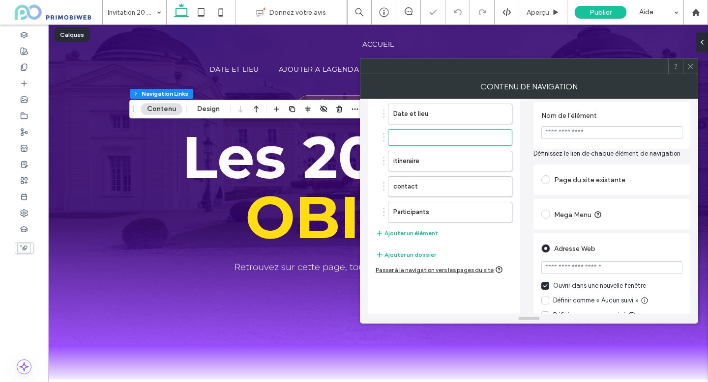
click at [690, 74] on div "CONTENU DE NAVIGATION" at bounding box center [529, 86] width 338 height 25
click at [691, 68] on icon at bounding box center [690, 66] width 7 height 7
